Goal: Task Accomplishment & Management: Use online tool/utility

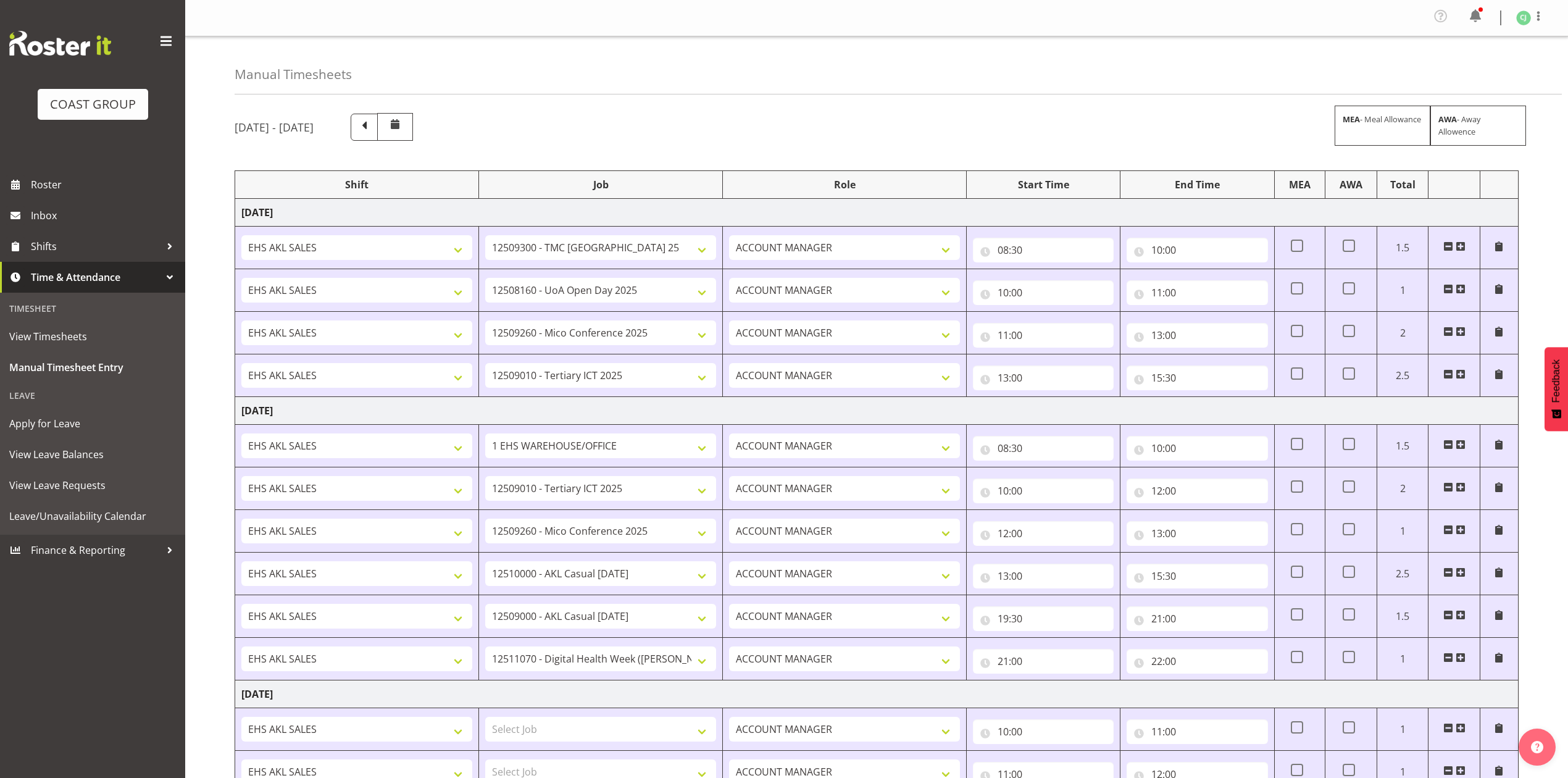
select select "10396"
select select "9993"
select select "10275"
select select "8955"
select select "69"
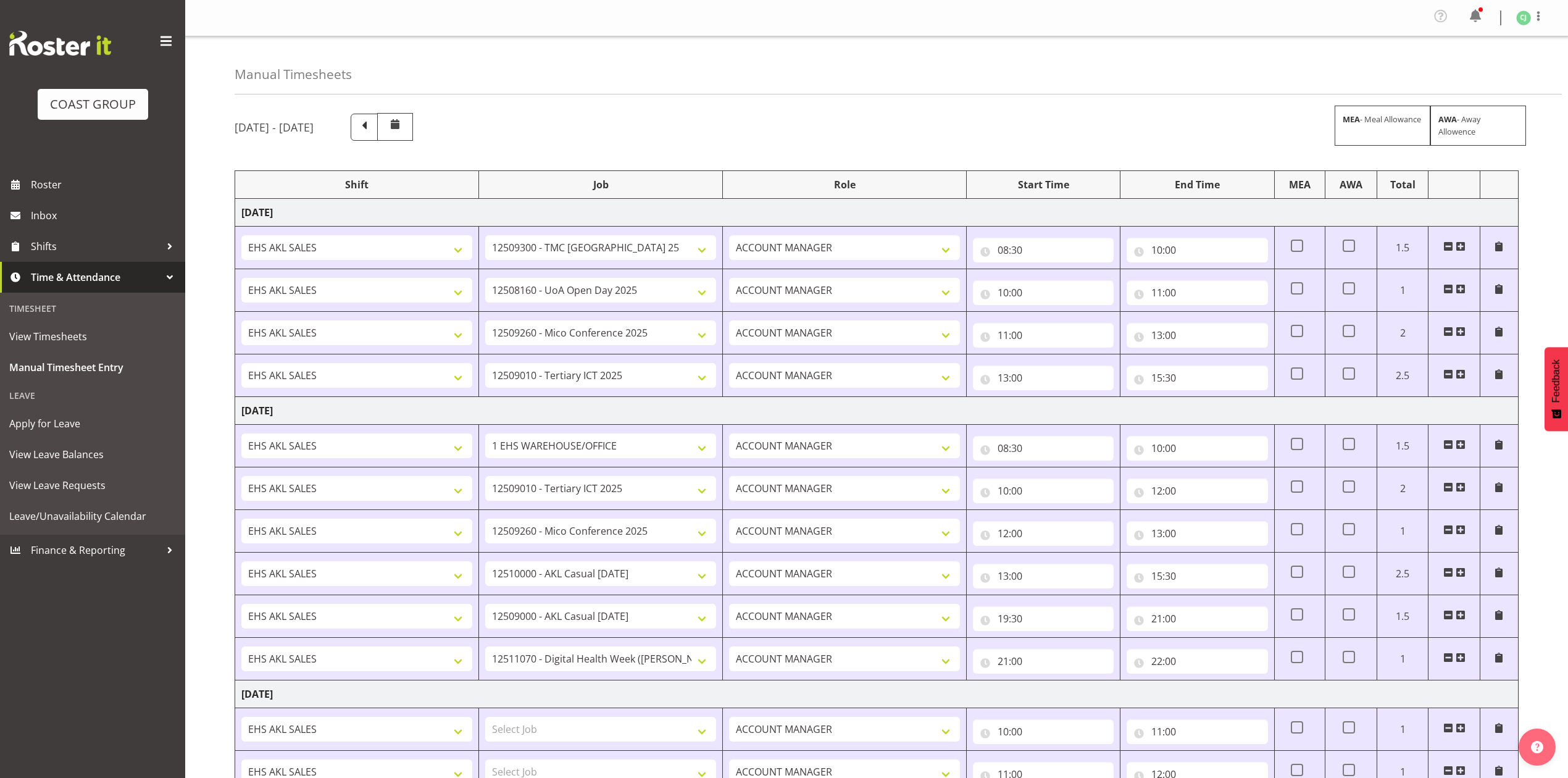
select select "8955"
select select "10275"
select select "8654"
select select "8653"
select select "9900"
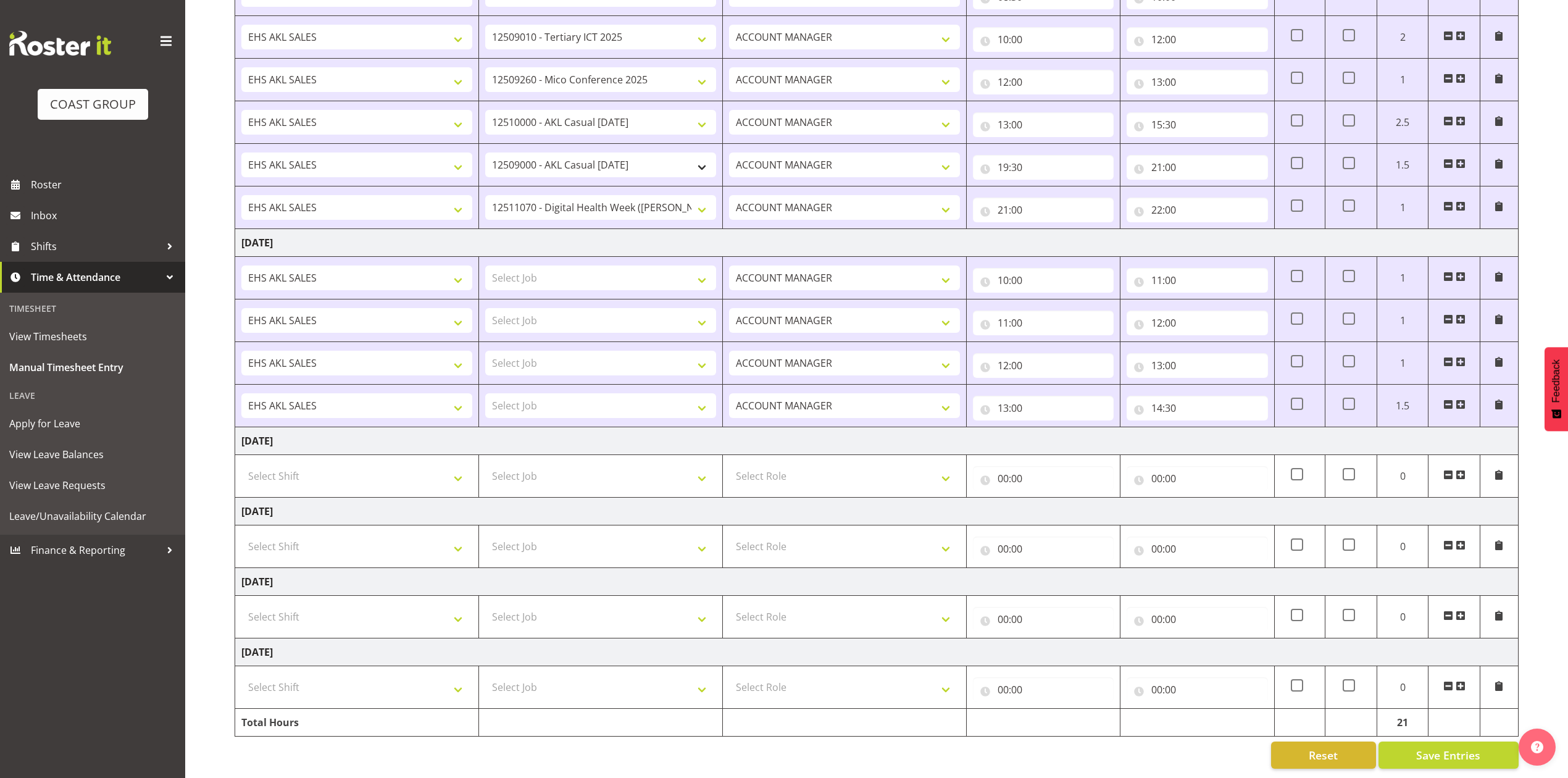
scroll to position [465, 0]
click at [579, 269] on select "Select Job 1 Carlton Events 1 [PERSON_NAME][GEOGRAPHIC_DATA] 1 [PERSON_NAME][GE…" at bounding box center [600, 278] width 231 height 25
select select "10460"
click at [485, 266] on select "Select Job 1 Carlton Events 1 [PERSON_NAME][GEOGRAPHIC_DATA] 1 [PERSON_NAME][GE…" at bounding box center [600, 278] width 231 height 25
click at [596, 308] on select "Select Job 1 Carlton Events 1 [PERSON_NAME][GEOGRAPHIC_DATA] 1 [PERSON_NAME][GE…" at bounding box center [600, 320] width 231 height 25
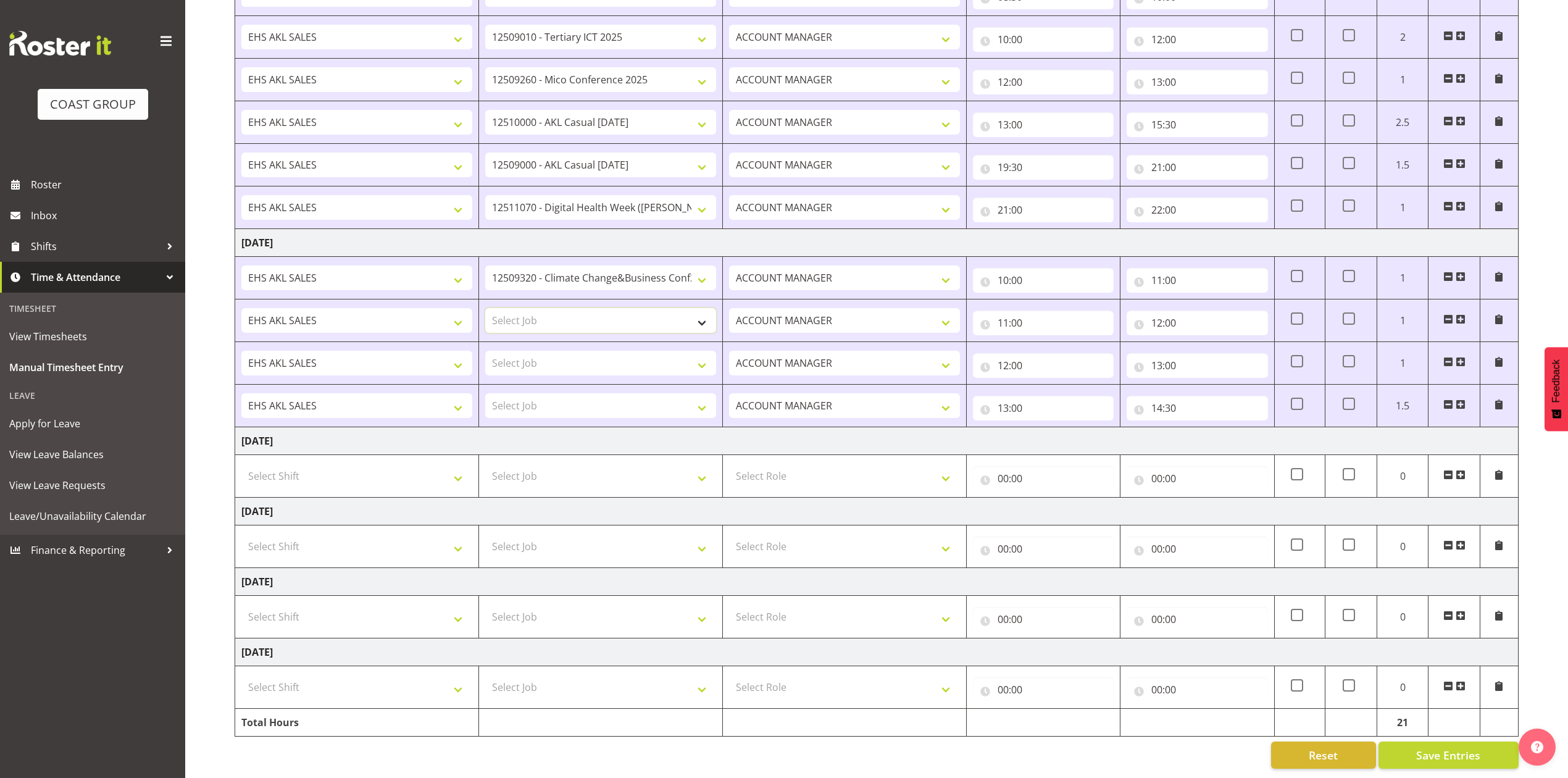
select select "10275"
click at [485, 308] on select "Select Job 1 Carlton Events 1 [PERSON_NAME][GEOGRAPHIC_DATA] 1 [PERSON_NAME][GE…" at bounding box center [600, 320] width 231 height 25
click at [595, 354] on select "Select Job 1 Carlton Events 1 [PERSON_NAME][GEOGRAPHIC_DATA] 1 [PERSON_NAME][GE…" at bounding box center [600, 363] width 231 height 25
select select "8955"
click at [485, 351] on select "Select Job 1 Carlton Events 1 [PERSON_NAME][GEOGRAPHIC_DATA] 1 [PERSON_NAME][GE…" at bounding box center [600, 363] width 231 height 25
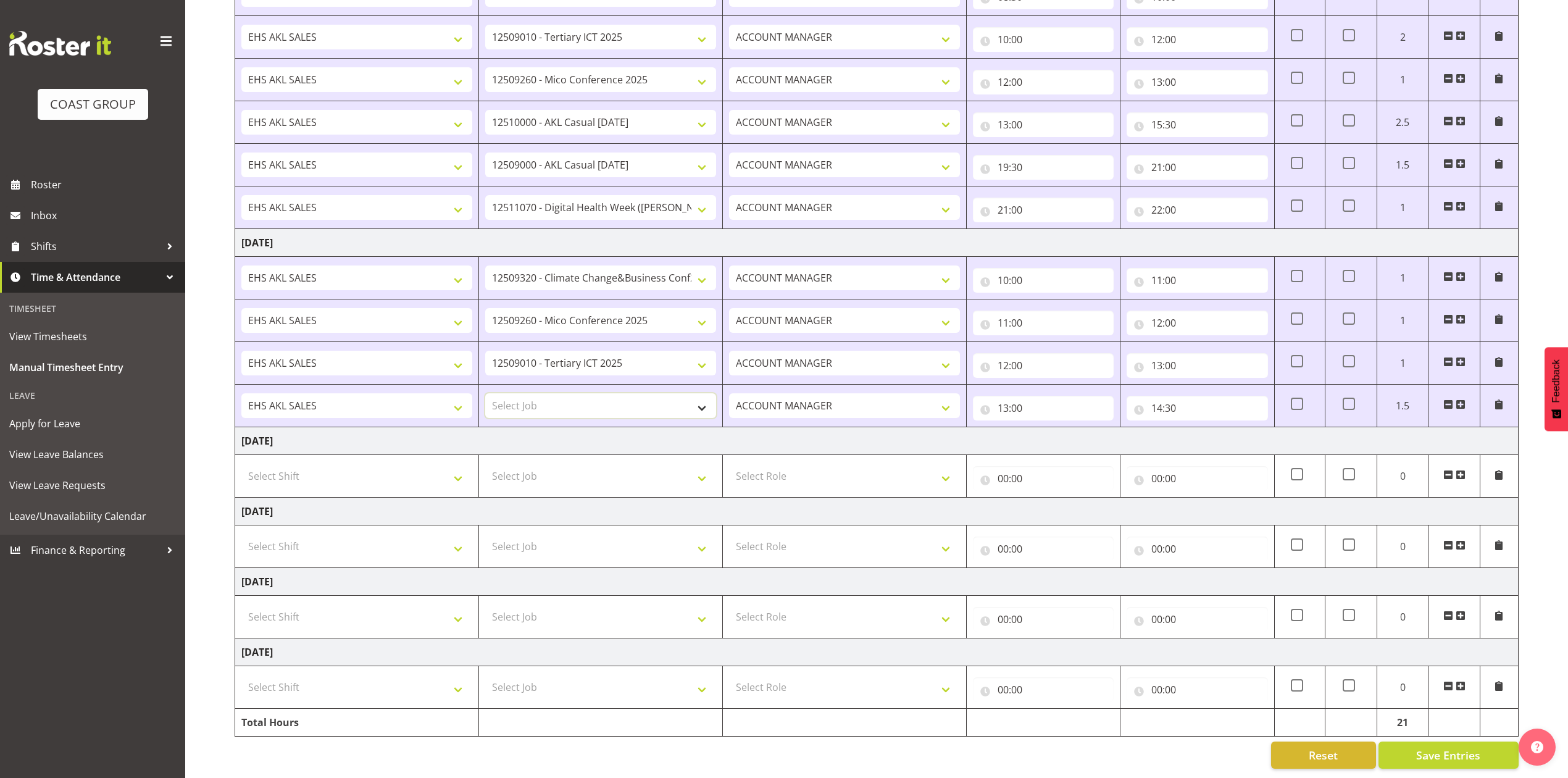
click at [527, 400] on select "Select Job 1 Carlton Events 1 [PERSON_NAME][GEOGRAPHIC_DATA] 1 [PERSON_NAME][GE…" at bounding box center [600, 406] width 231 height 25
select select "69"
click at [485, 393] on select "Select Job 1 Carlton Events 1 [PERSON_NAME][GEOGRAPHIC_DATA] 1 [PERSON_NAME][GE…" at bounding box center [600, 406] width 231 height 25
click at [1154, 398] on input "14:30" at bounding box center [1197, 408] width 141 height 25
click at [1207, 428] on select "00 01 02 03 04 05 06 07 08 09 10 11 12 13 14 15 16 17 18 19 20 21 22 23" at bounding box center [1211, 440] width 28 height 25
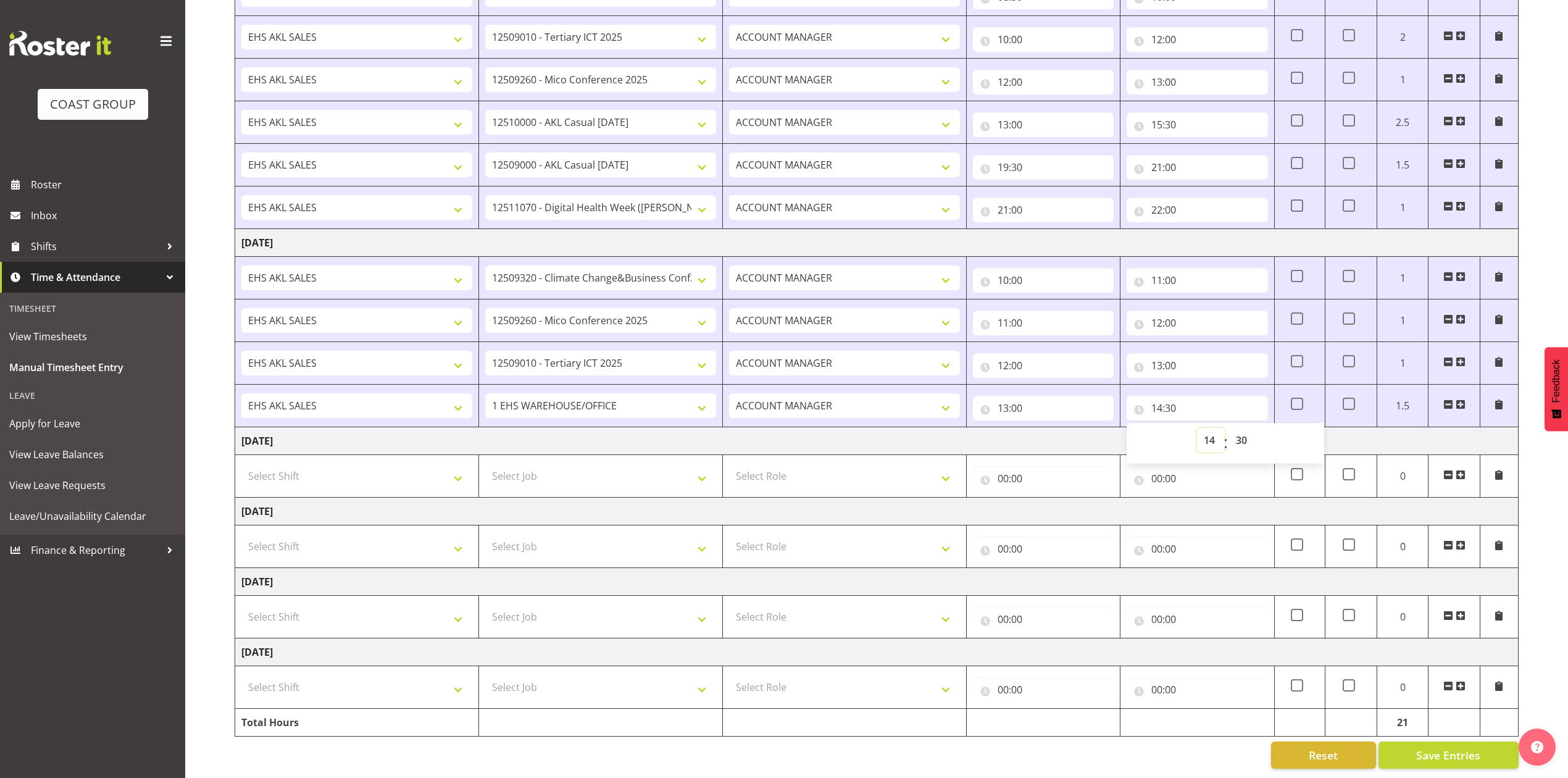
select select "16"
click at [1197, 428] on select "00 01 02 03 04 05 06 07 08 09 10 11 12 13 14 15 16 17 18 19 20 21 22 23" at bounding box center [1211, 440] width 28 height 25
type input "16:30"
click at [1244, 431] on select "00 01 02 03 04 05 06 07 08 09 10 11 12 13 14 15 16 17 18 19 20 21 22 23 24 25 2…" at bounding box center [1243, 440] width 28 height 25
select select "0"
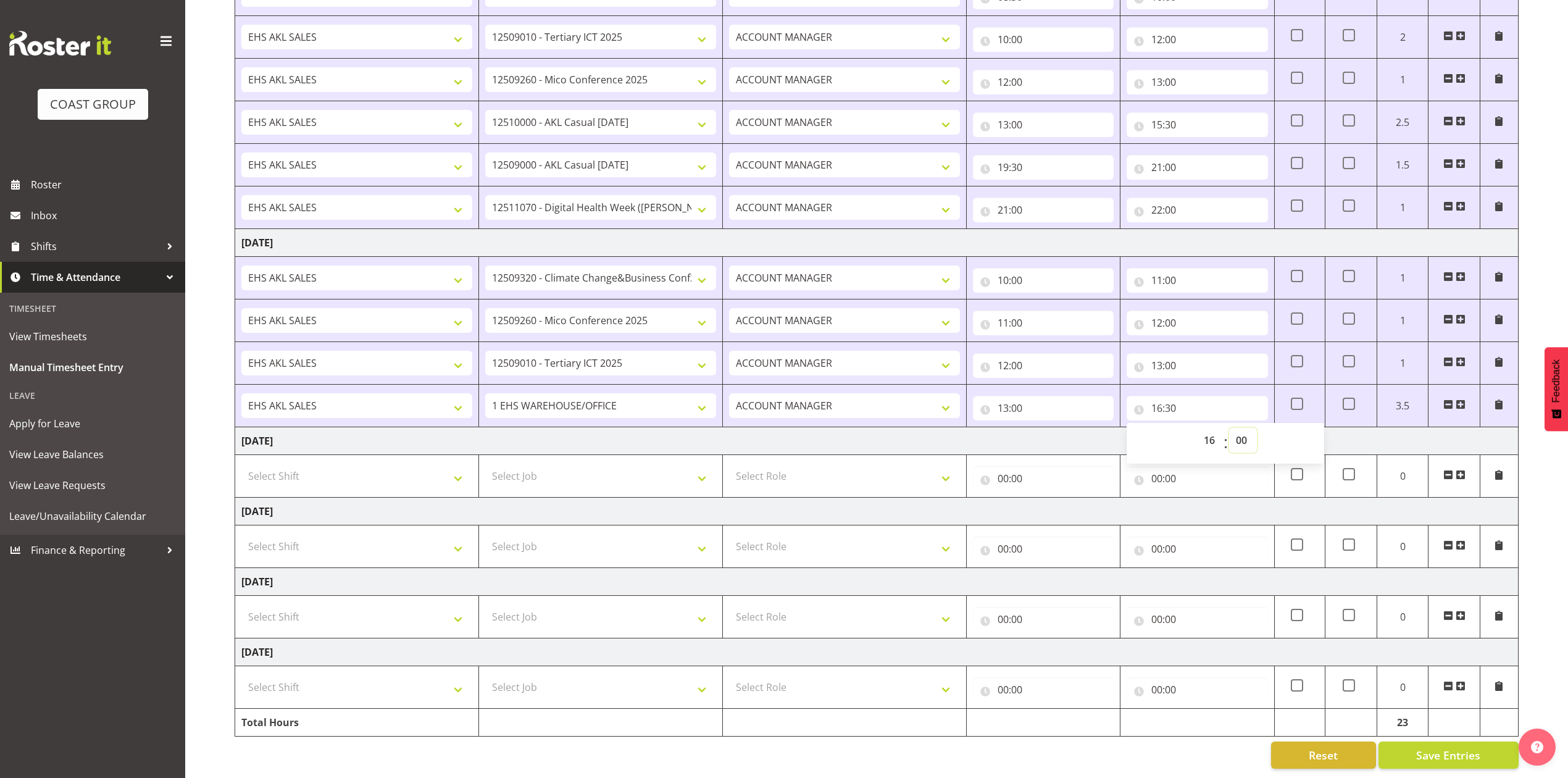
click at [1229, 428] on select "00 01 02 03 04 05 06 07 08 09 10 11 12 13 14 15 16 17 18 19 20 21 22 23 24 25 2…" at bounding box center [1243, 440] width 28 height 25
type input "16:00"
click at [1048, 427] on td "[DATE]" at bounding box center [877, 441] width 1283 height 28
click at [1454, 750] on span "Save Entries" at bounding box center [1448, 755] width 64 height 16
